Goal: Obtain resource: Download file/media

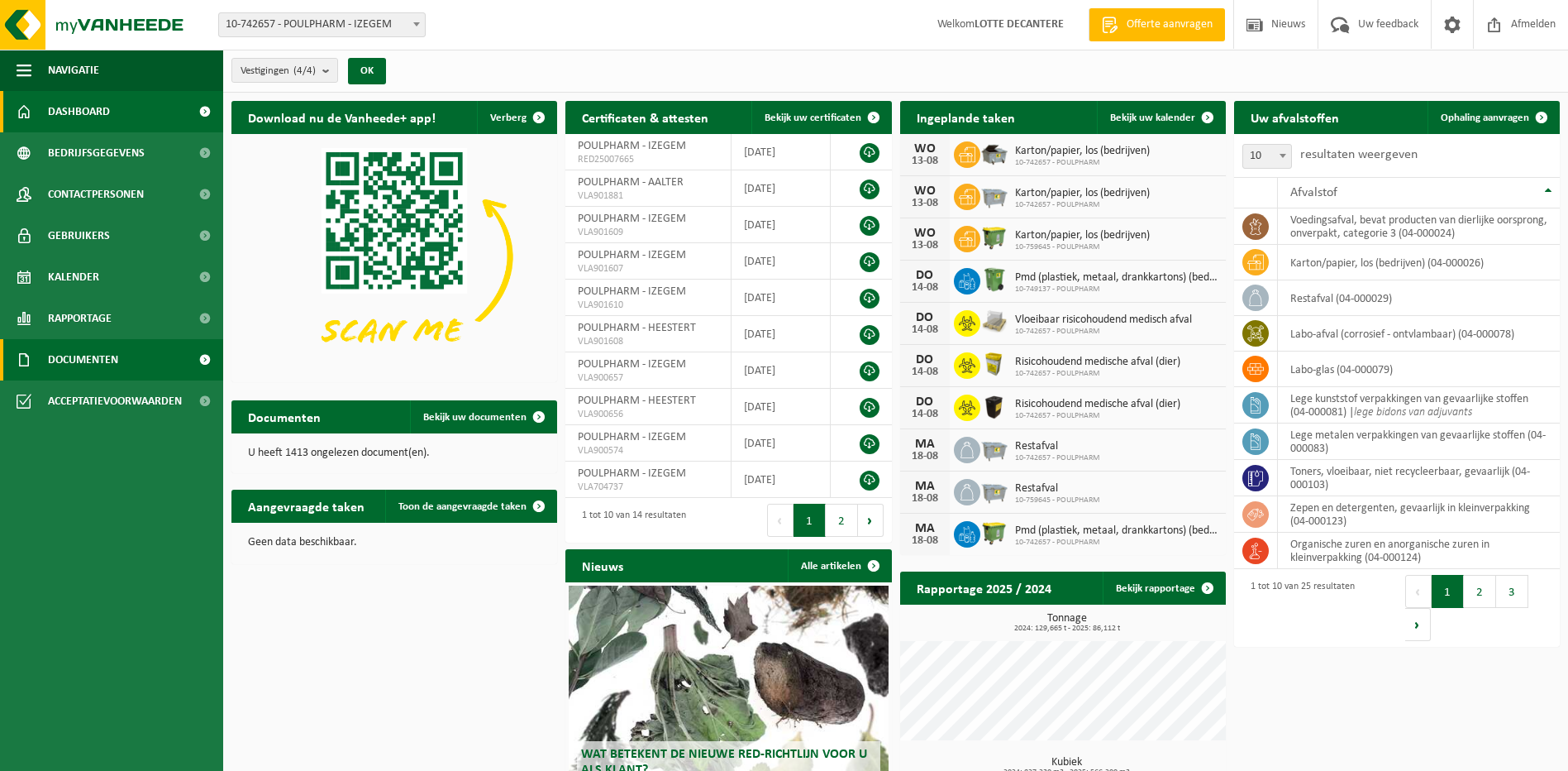
click at [118, 354] on span "Documenten" at bounding box center [83, 359] width 70 height 41
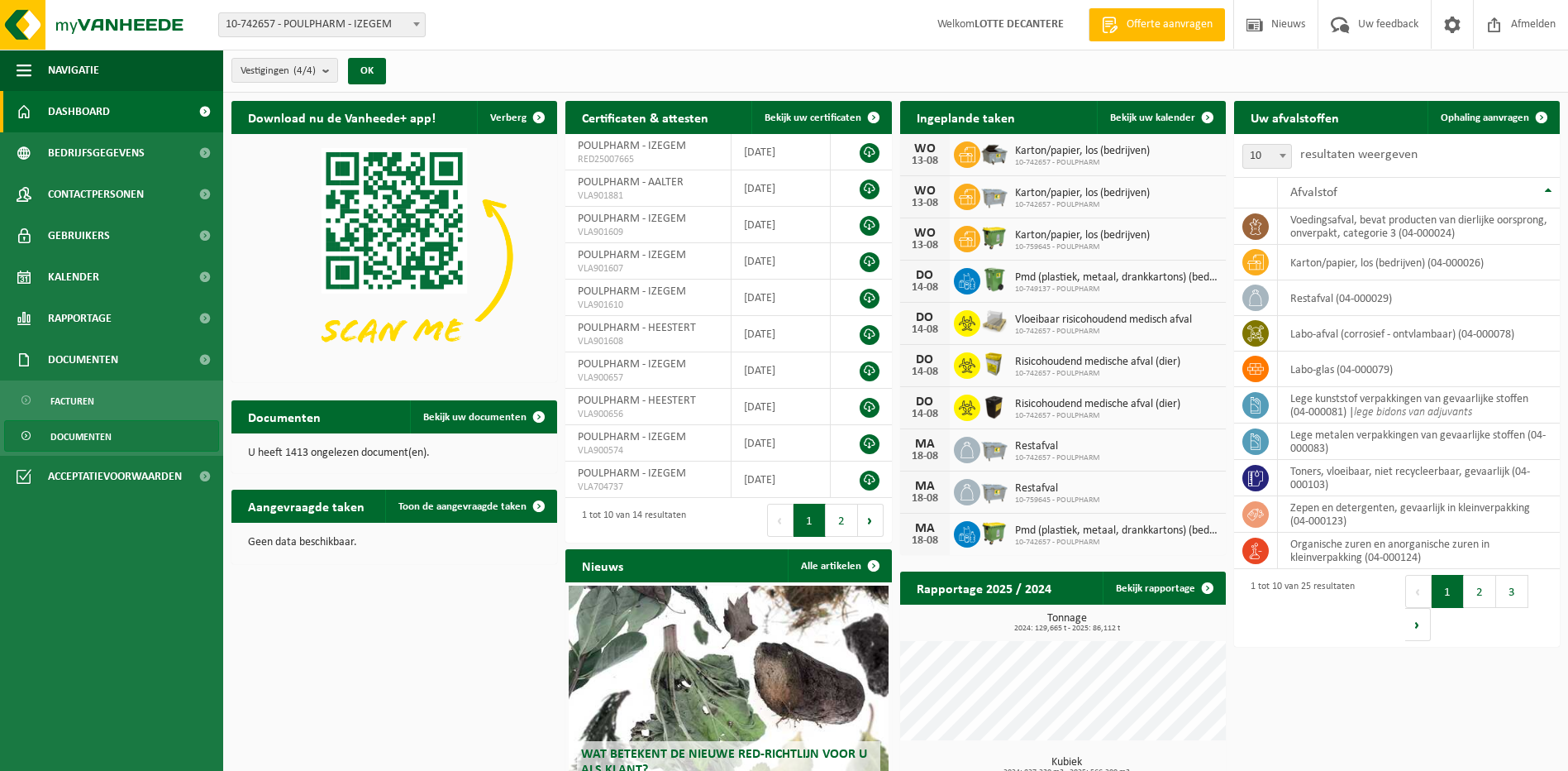
click at [102, 435] on span "Documenten" at bounding box center [80, 437] width 61 height 32
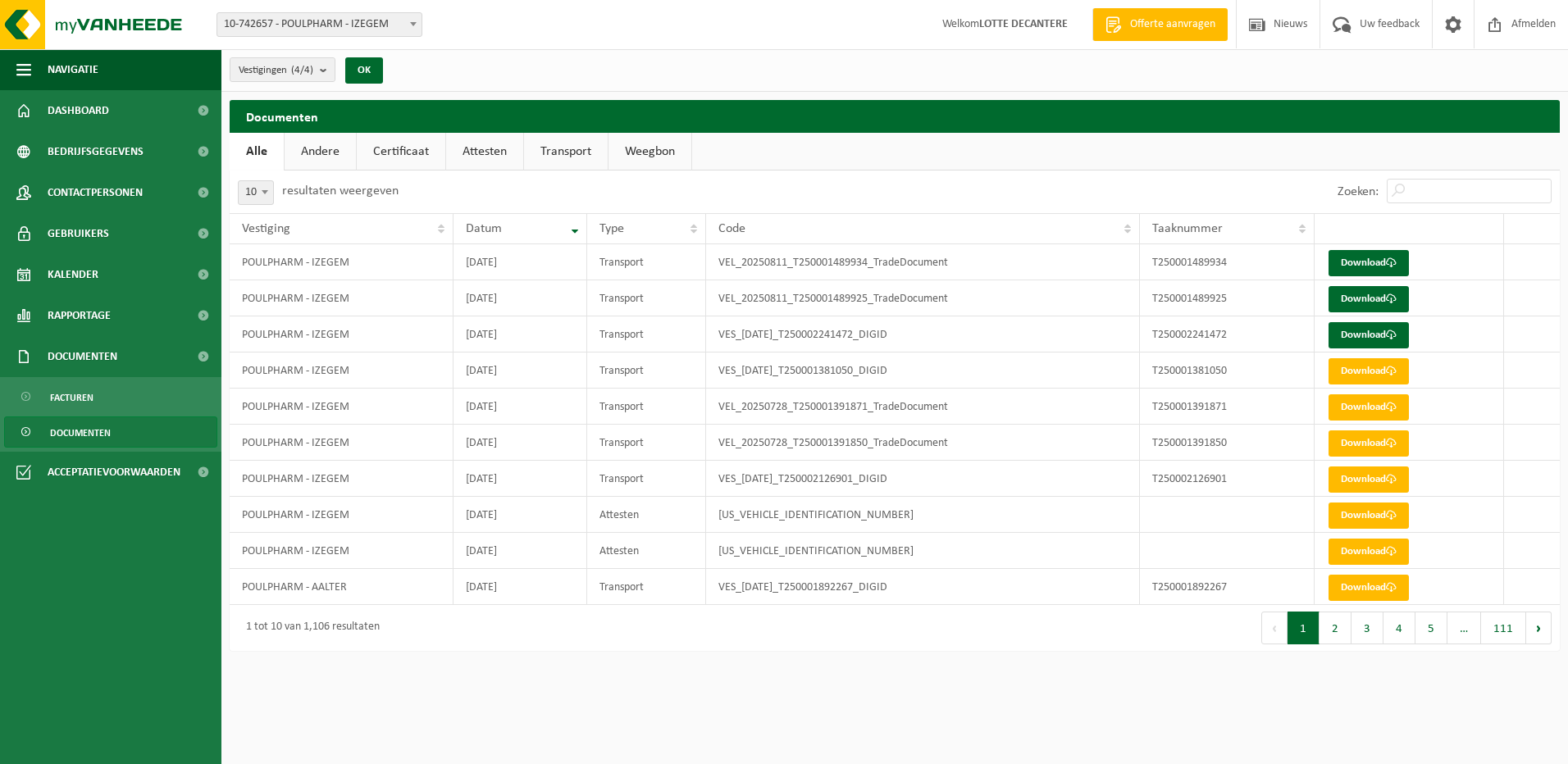
click at [503, 151] on link "Attesten" at bounding box center [485, 151] width 77 height 37
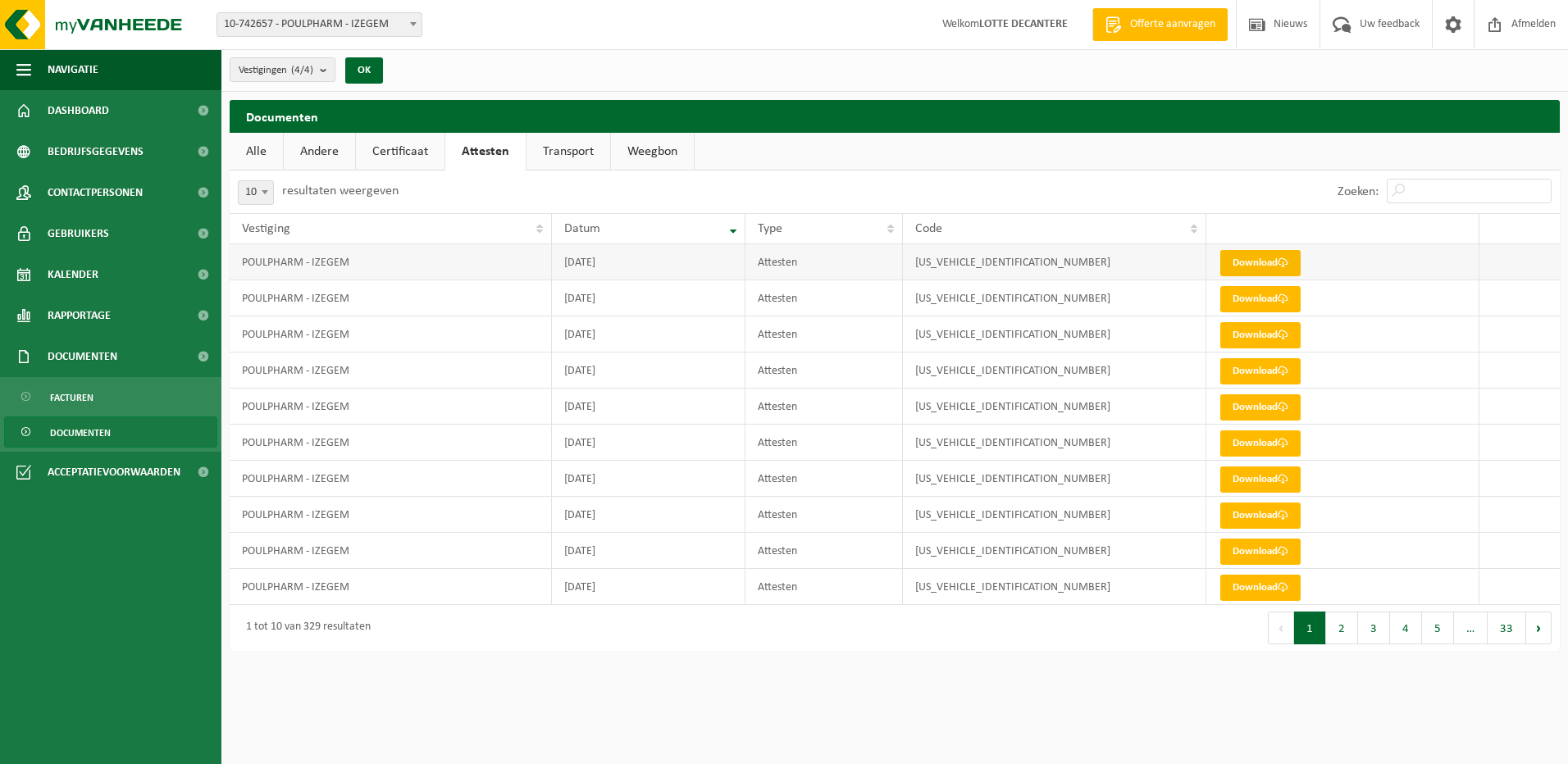
click at [1235, 265] on link "Download" at bounding box center [1260, 263] width 81 height 27
click at [561, 158] on link "Transport" at bounding box center [568, 151] width 84 height 37
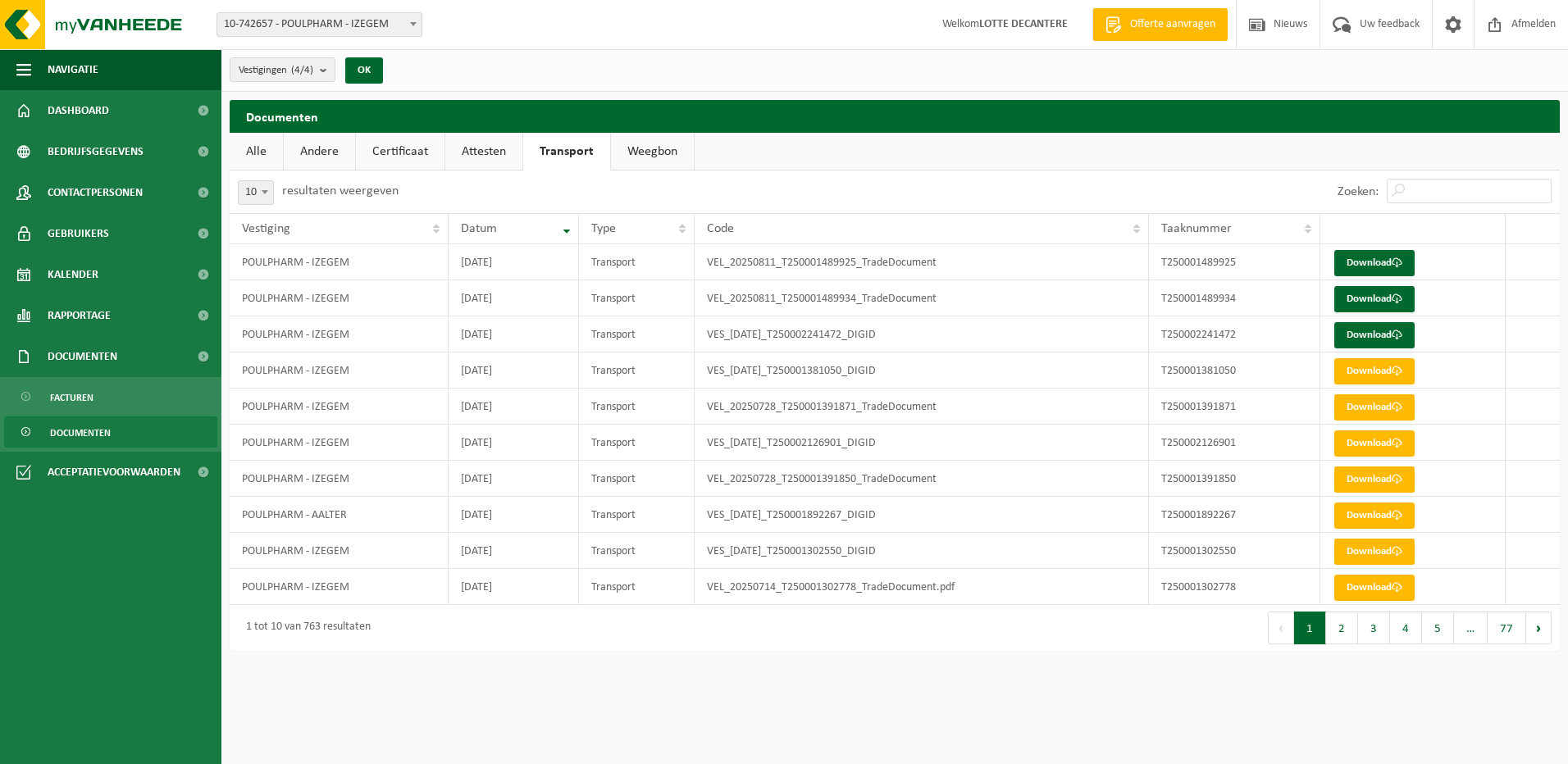
click at [754, 80] on div "Vestigingen (4/4) Alles selecteren Alles deselecteren POULPHARM - IZEGEM POULPH…" at bounding box center [895, 70] width 1346 height 42
